Goal: Find contact information: Find contact information

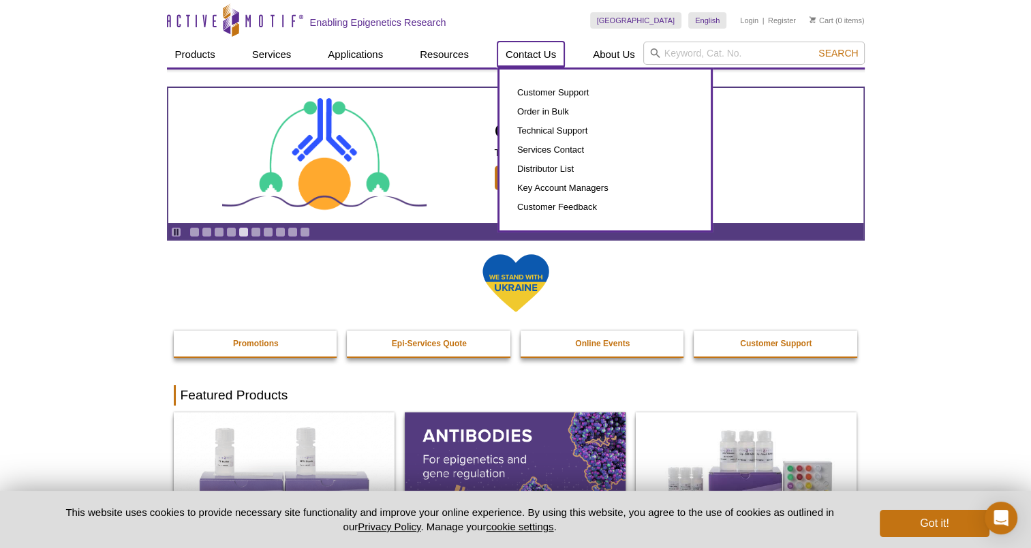
click at [533, 51] on link "Contact Us" at bounding box center [530, 55] width 67 height 26
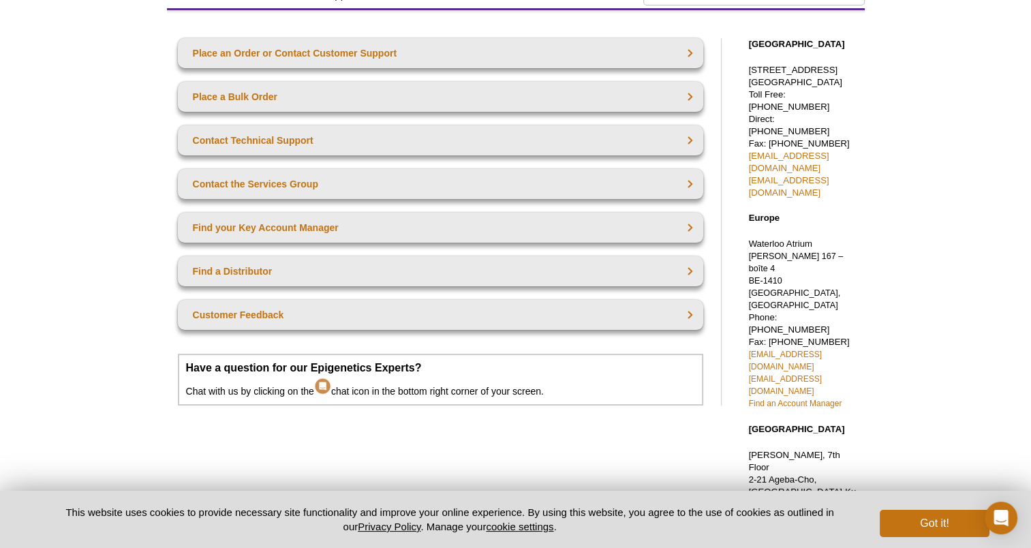
scroll to position [85, 0]
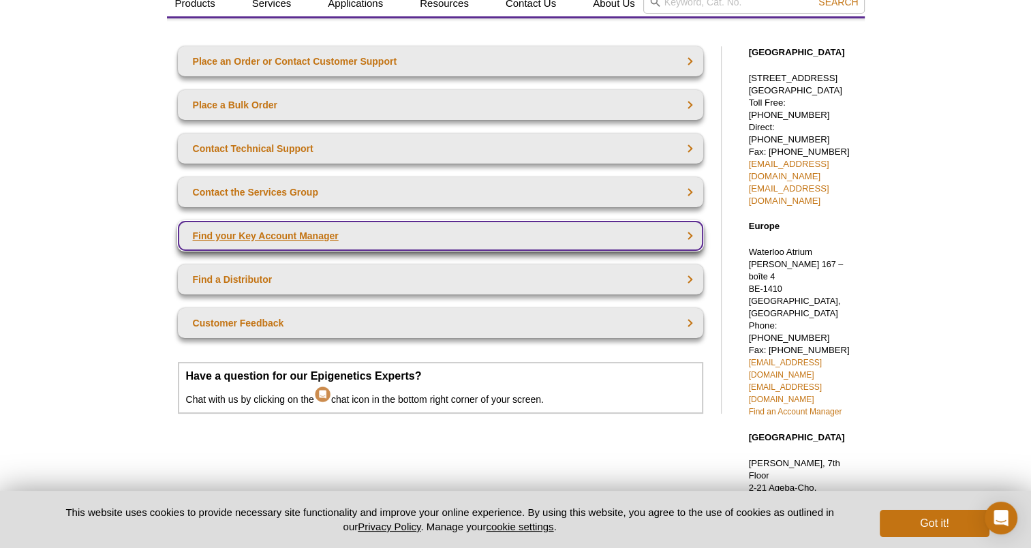
click at [307, 243] on link "Find your Key Account Manager" at bounding box center [440, 236] width 525 height 30
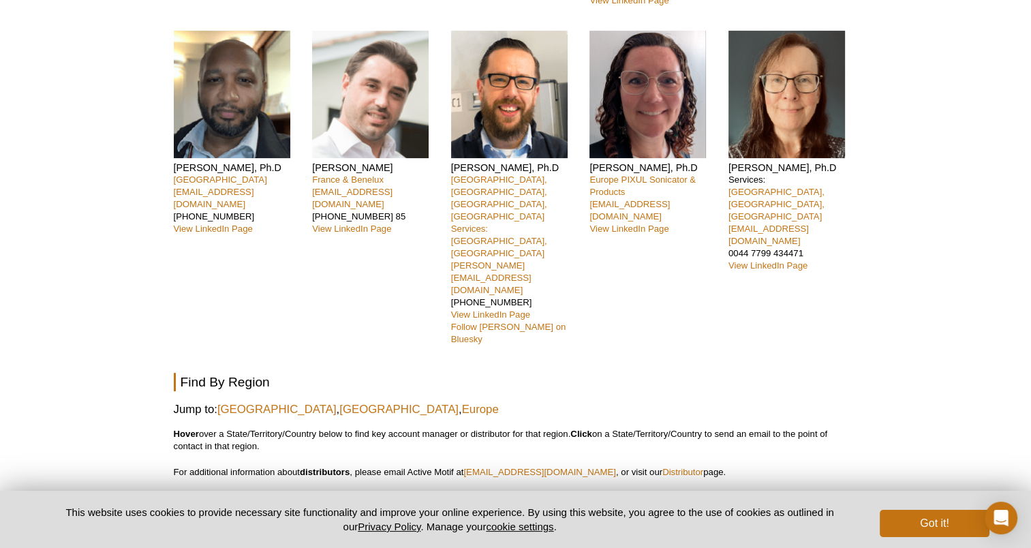
scroll to position [339, 0]
